Goal: Task Accomplishment & Management: Manage account settings

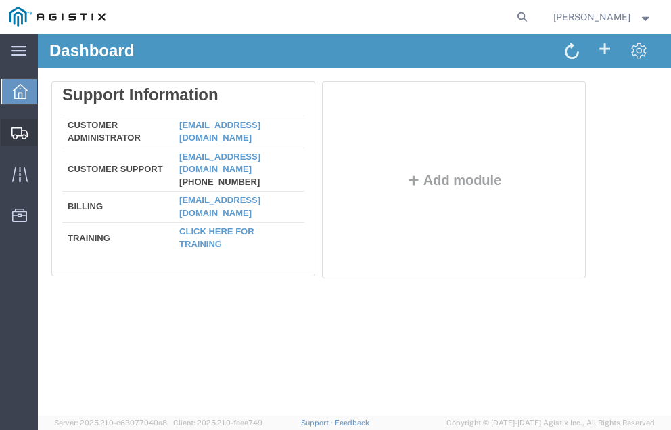
click at [0, 0] on span "Shipment Manager" at bounding box center [0, 0] width 0 height 0
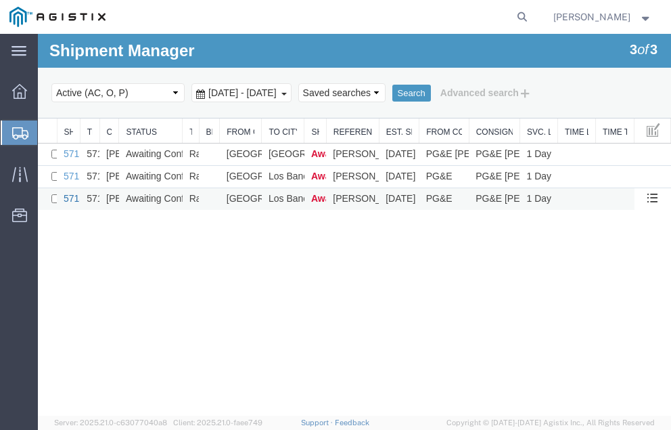
click at [70, 196] on link "57137938" at bounding box center [85, 198] width 42 height 11
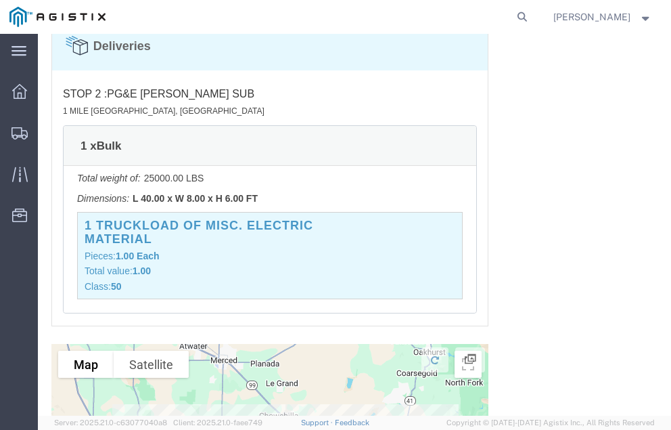
scroll to position [1596, 0]
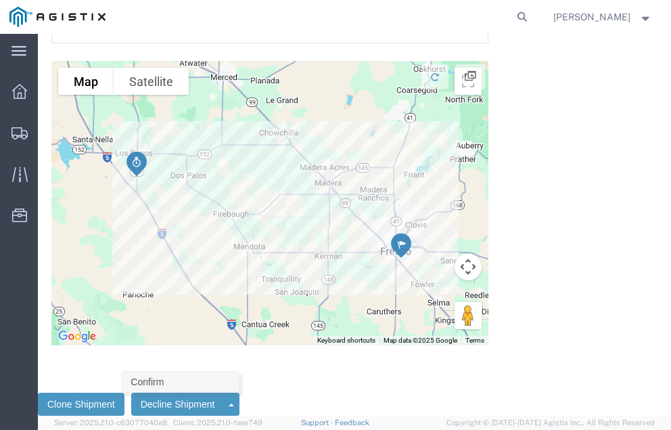
click link "Confirm"
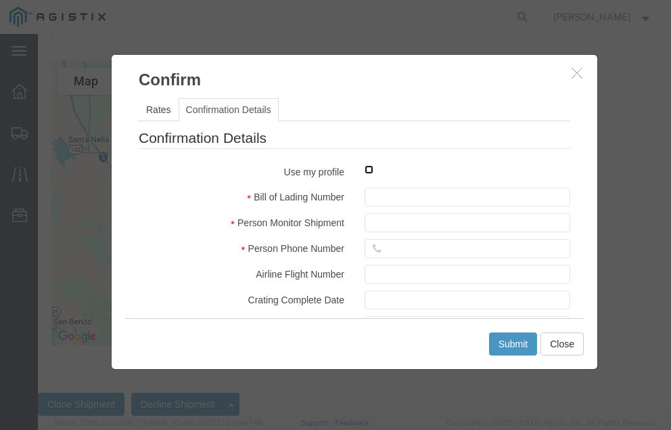
click input "checkbox"
checkbox input "true"
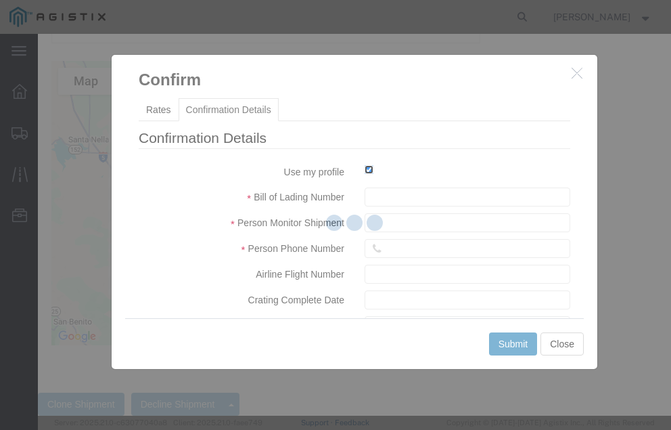
type input "[PERSON_NAME]"
type input "559-217-7289"
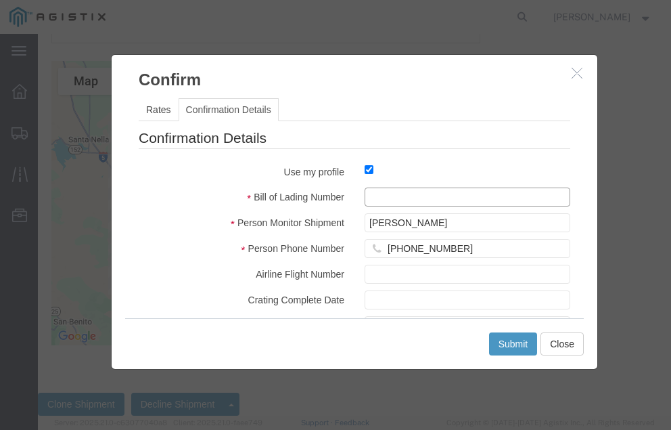
click input "text"
type input "57137938"
click button "Submit"
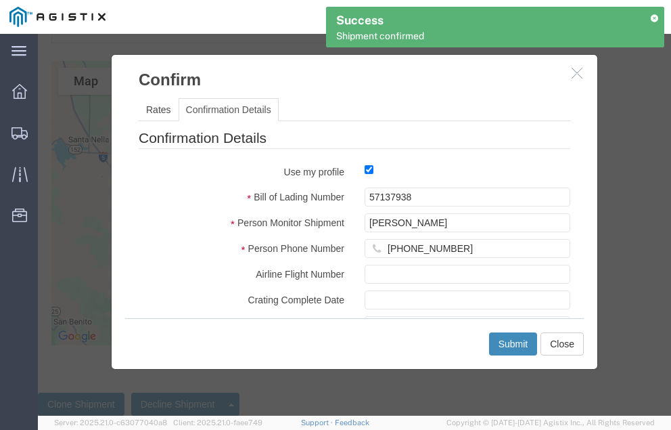
scroll to position [0, 0]
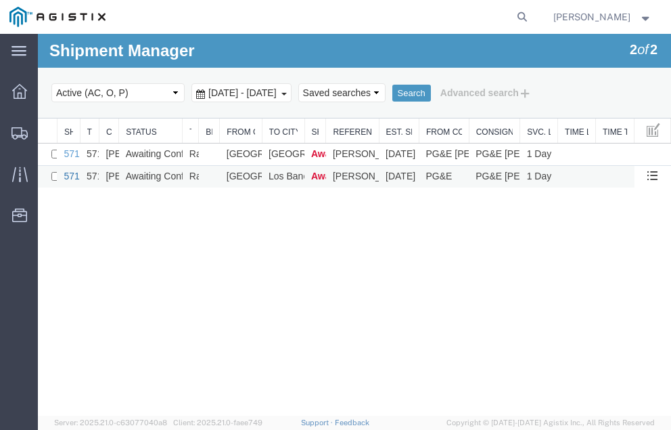
click at [72, 175] on link "57137964" at bounding box center [85, 175] width 42 height 11
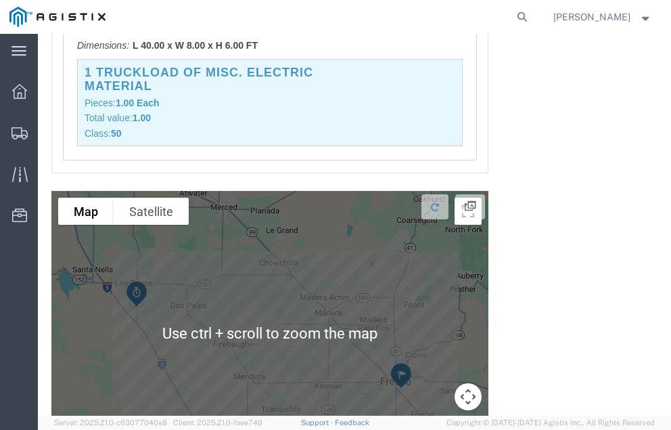
scroll to position [1627, 0]
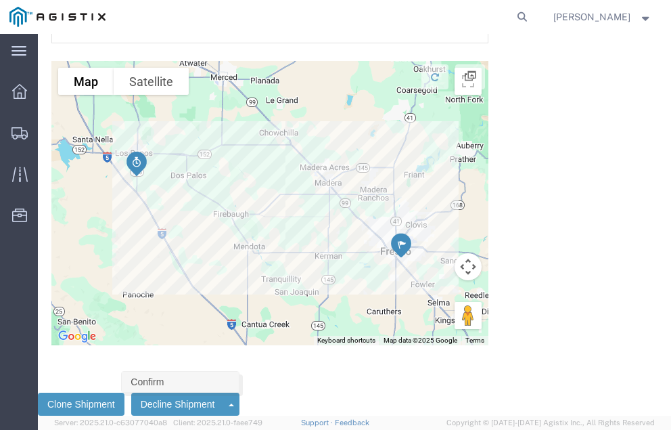
click link "Confirm"
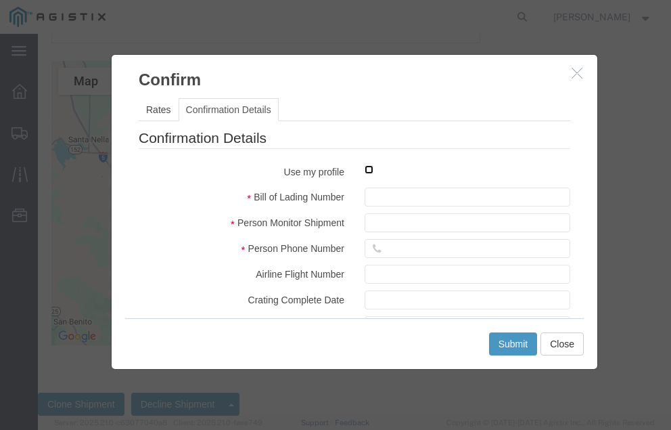
click input "checkbox"
checkbox input "true"
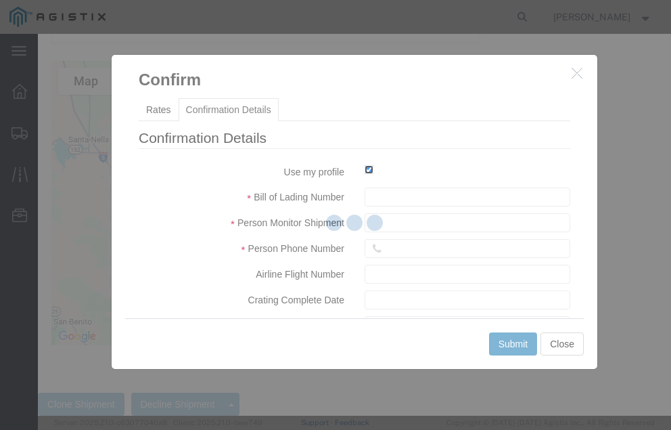
type input "Neil Coehlo"
type input "559-217-7289"
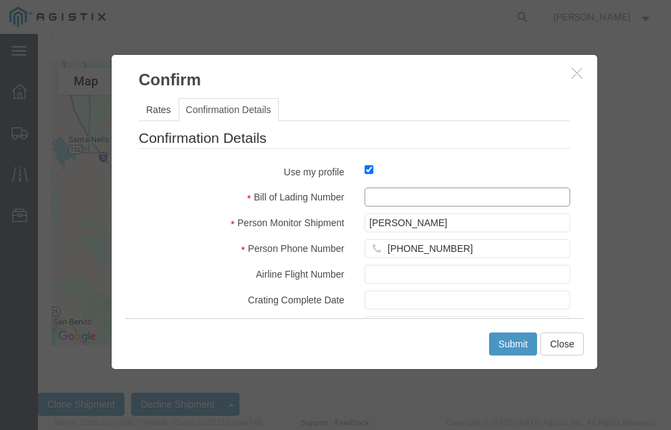
click input "text"
type input "57137964"
click button "Submit"
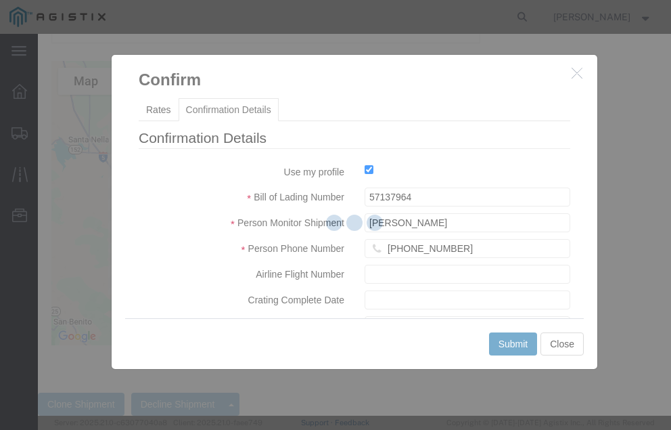
scroll to position [0, 0]
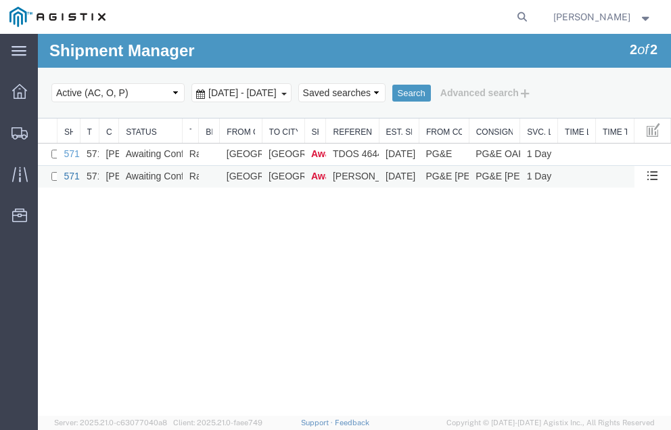
click at [70, 177] on link "57138204" at bounding box center [85, 175] width 42 height 11
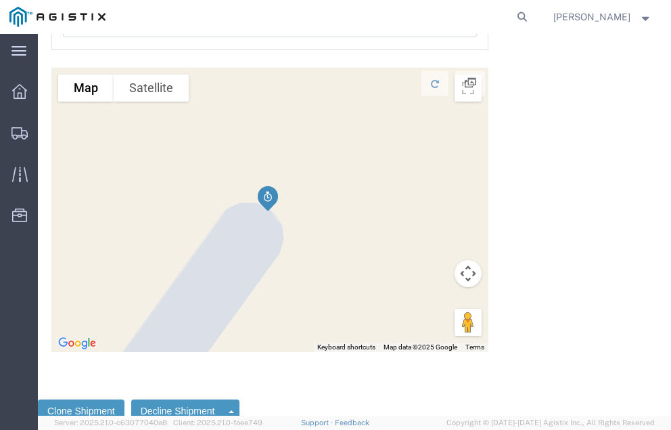
scroll to position [1596, 0]
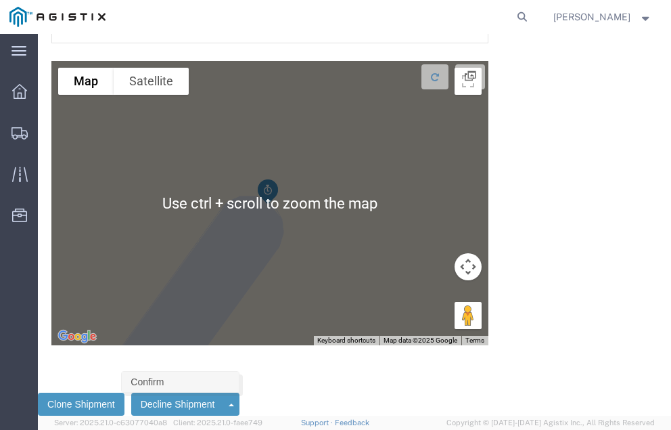
click link "Confirm"
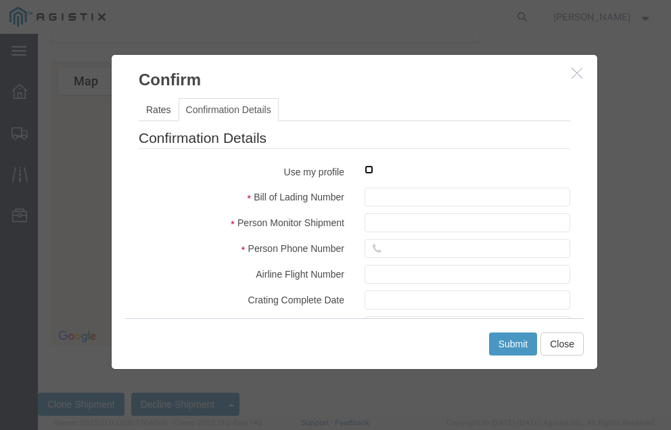
click input "checkbox"
checkbox input "true"
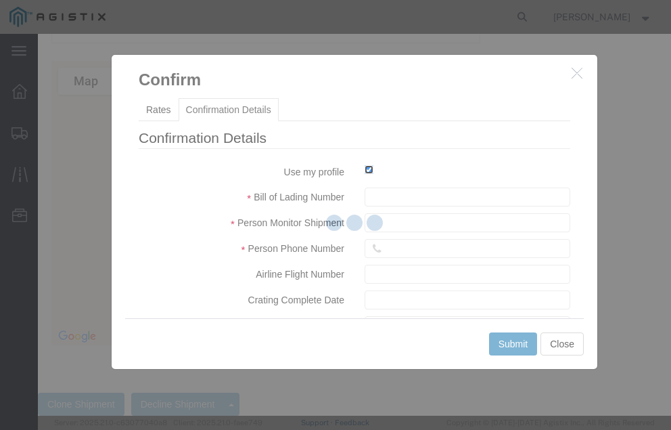
type input "Neil Coehlo"
type input "559-217-7289"
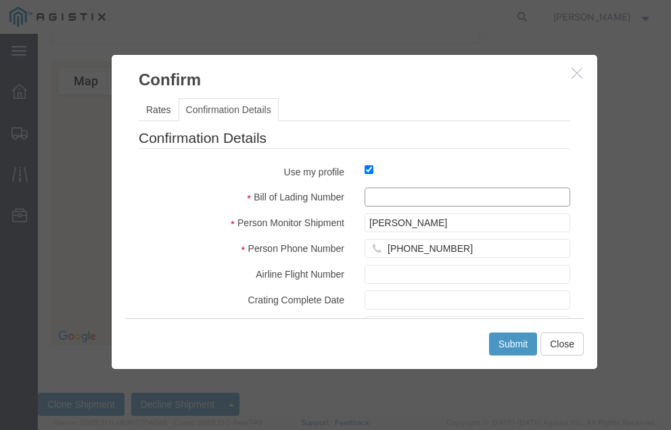
click input "text"
type input "57138204"
click button "Submit"
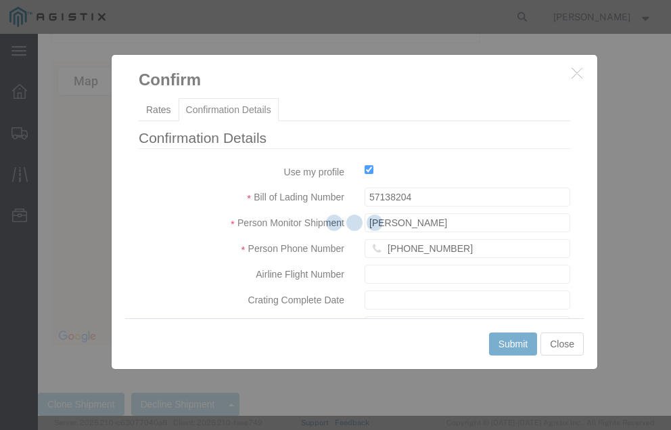
scroll to position [0, 0]
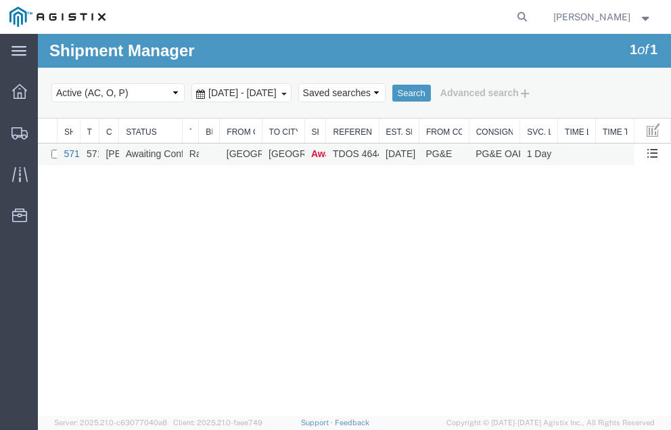
click at [70, 154] on link "57138597" at bounding box center [85, 153] width 42 height 11
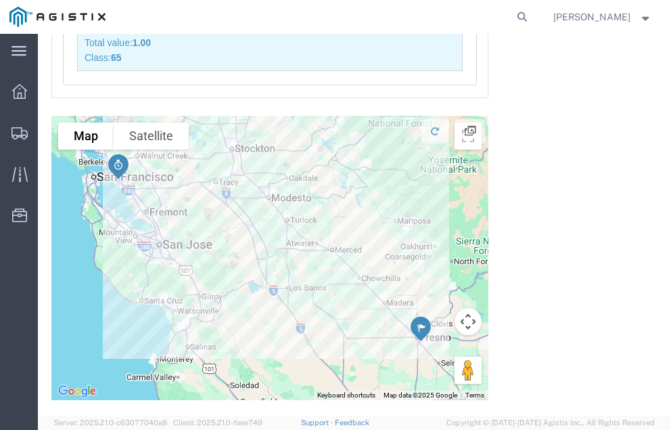
scroll to position [1653, 0]
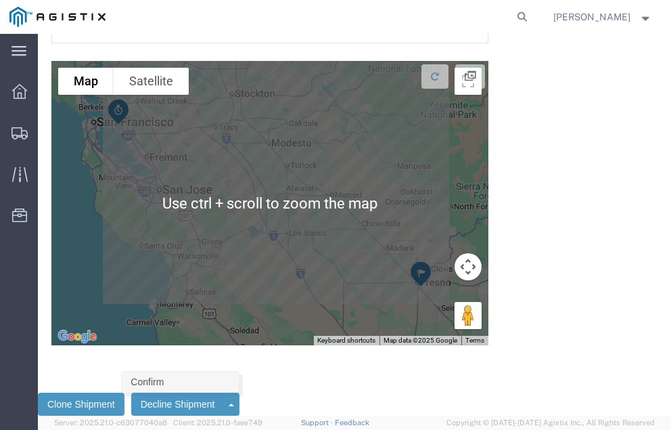
click link "Confirm"
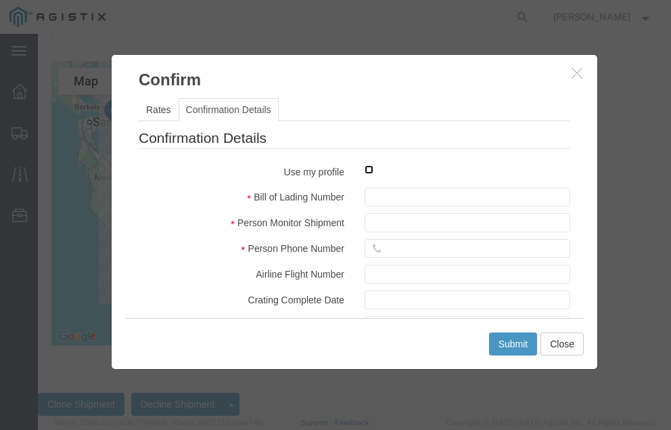
click input "checkbox"
checkbox input "true"
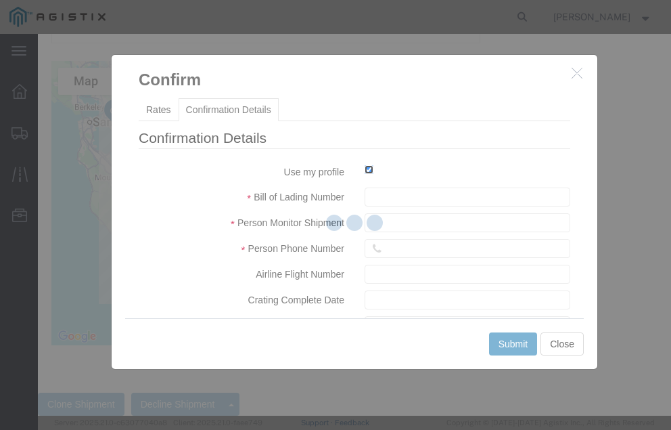
type input "Neil Coehlo"
type input "559-217-7289"
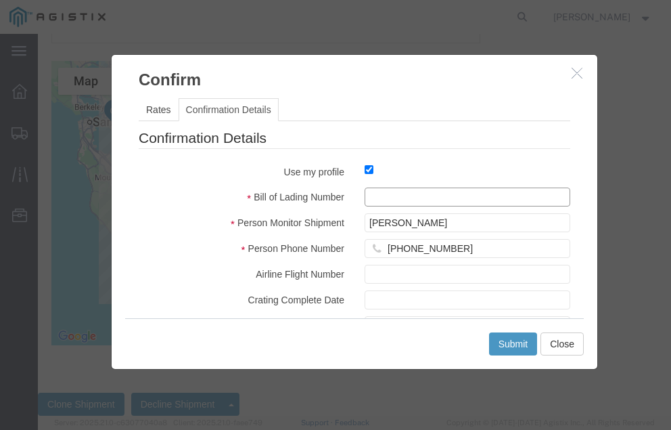
click input "text"
type input "57138597"
click button "Submit"
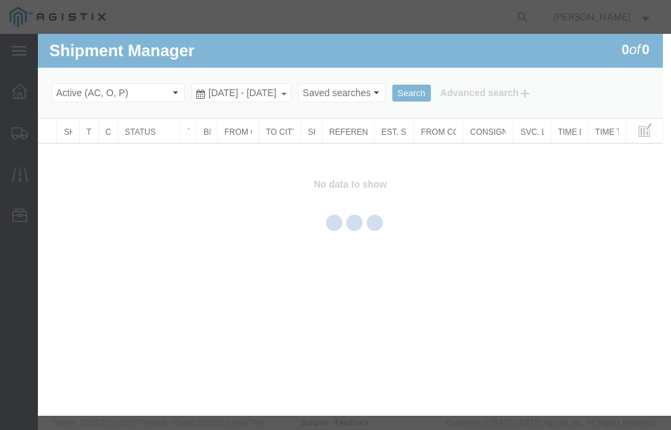
scroll to position [0, 0]
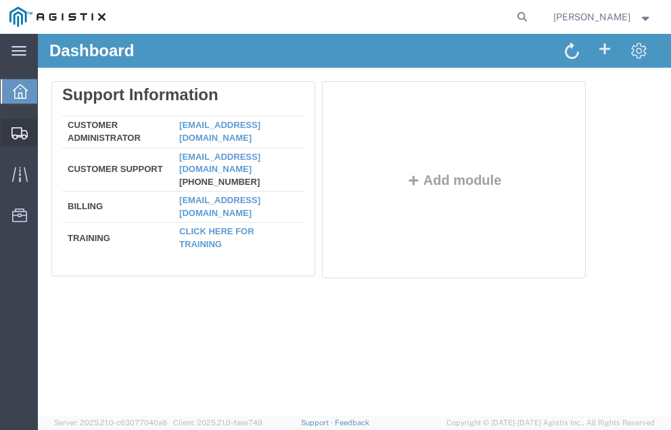
click at [0, 0] on span "Shipment Manager" at bounding box center [0, 0] width 0 height 0
